Goal: Check status: Check status

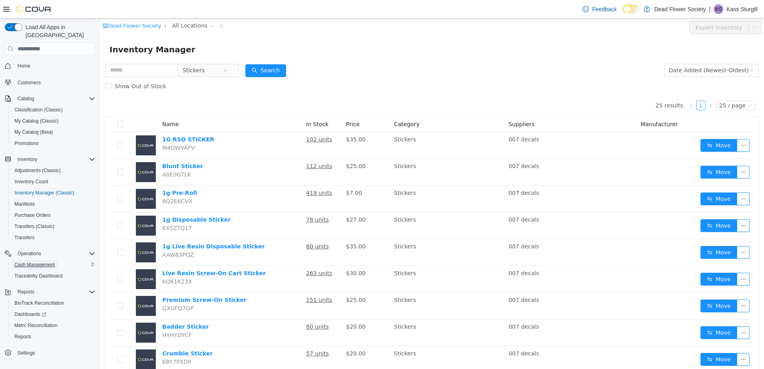
click at [38, 262] on span "Cash Management" at bounding box center [34, 265] width 40 height 6
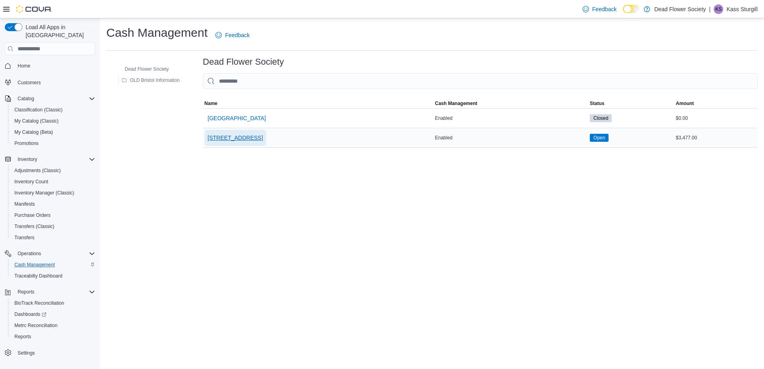
click at [229, 136] on span "[STREET_ADDRESS]" at bounding box center [235, 138] width 55 height 8
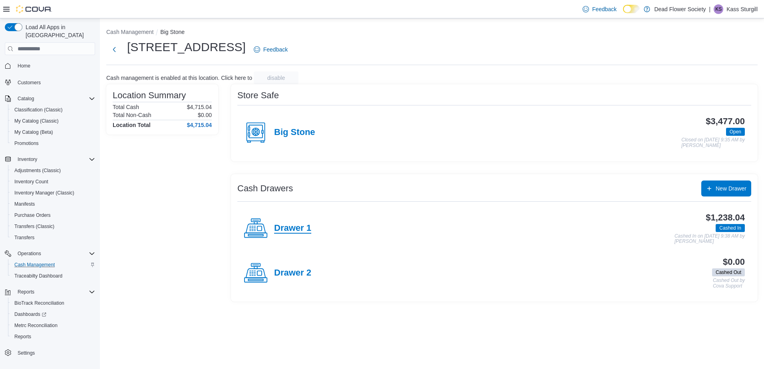
click at [290, 231] on h4 "Drawer 1" at bounding box center [292, 228] width 37 height 10
